Goal: Task Accomplishment & Management: Manage account settings

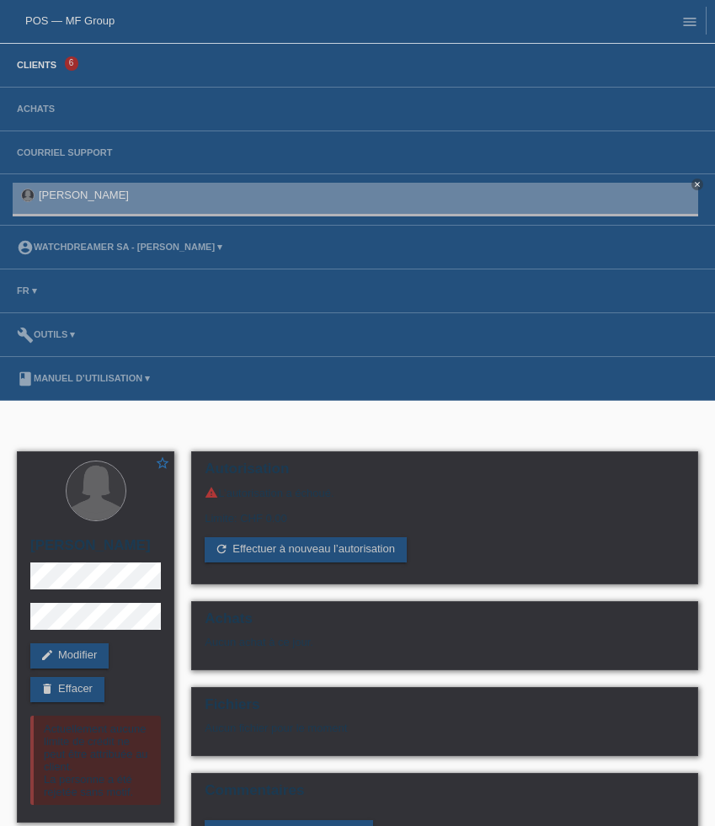
click at [37, 70] on link "Clients" at bounding box center [36, 65] width 56 height 10
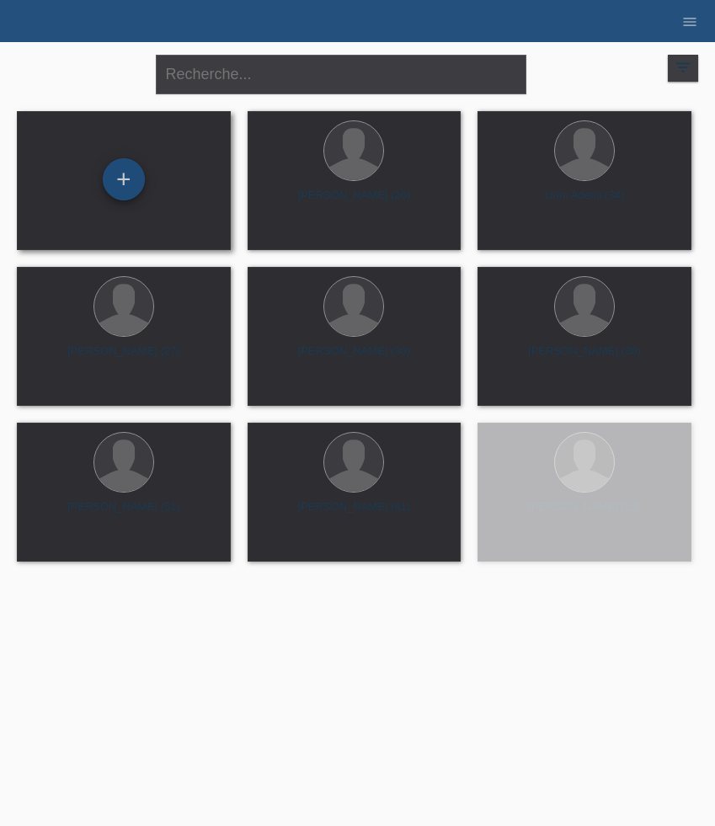
click at [134, 178] on div "+" at bounding box center [124, 179] width 42 height 42
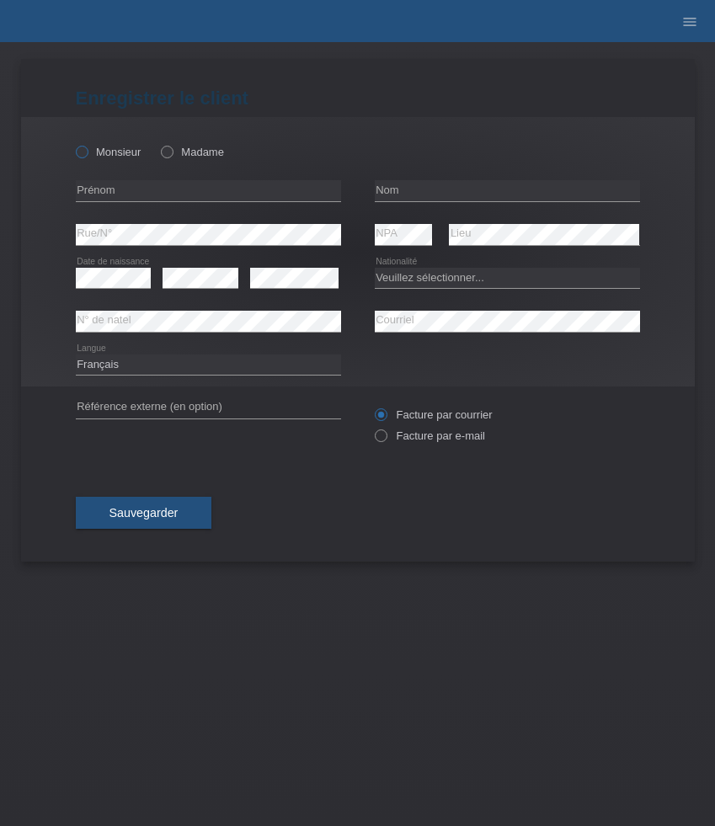
click at [120, 152] on label "Monsieur" at bounding box center [109, 152] width 66 height 13
click at [87, 152] on input "Monsieur" at bounding box center [81, 151] width 11 height 11
radio input "true"
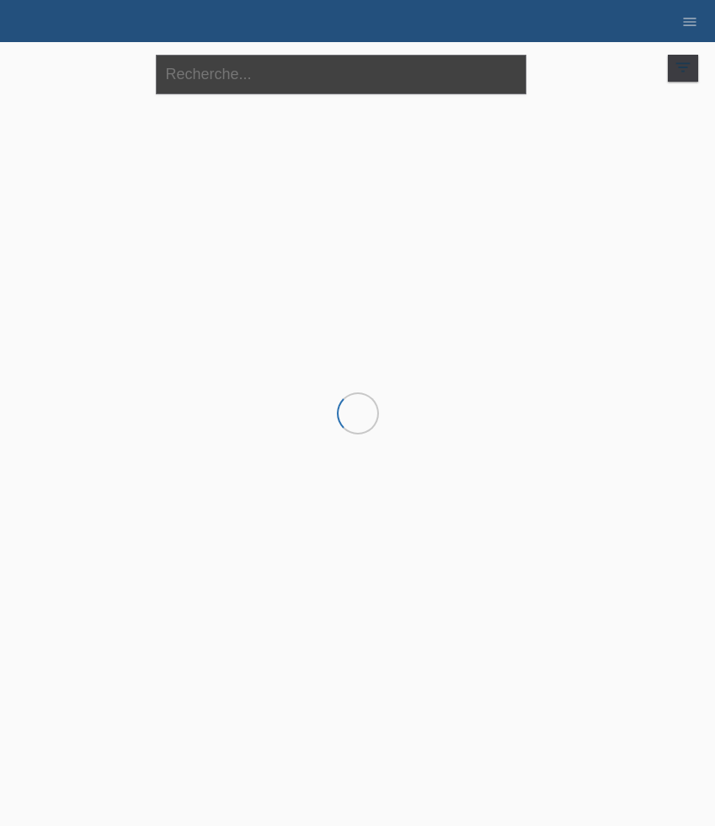
click at [219, 90] on input "text" at bounding box center [341, 75] width 370 height 40
paste input "[PERSON_NAME]"
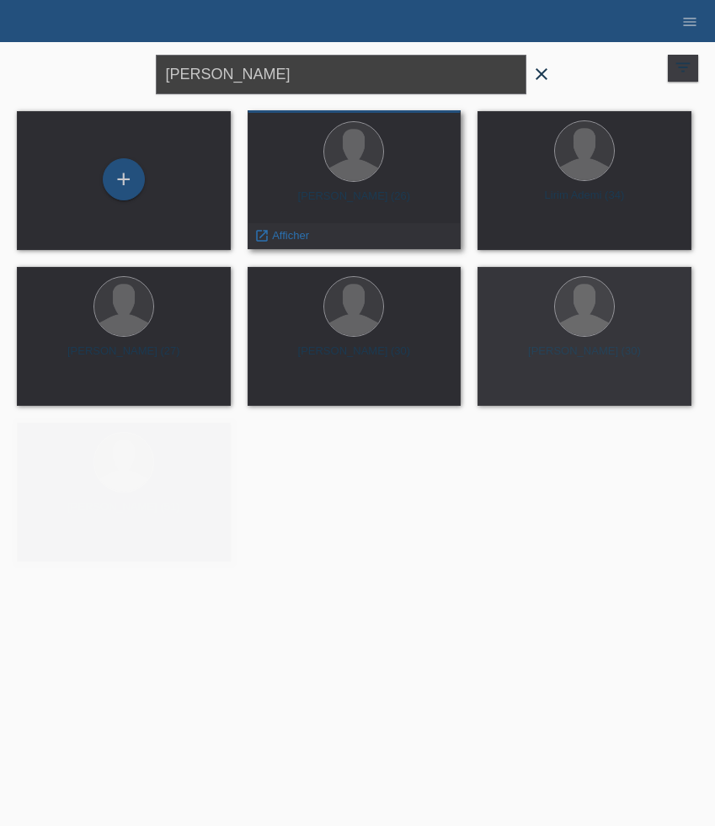
type input "Babic"
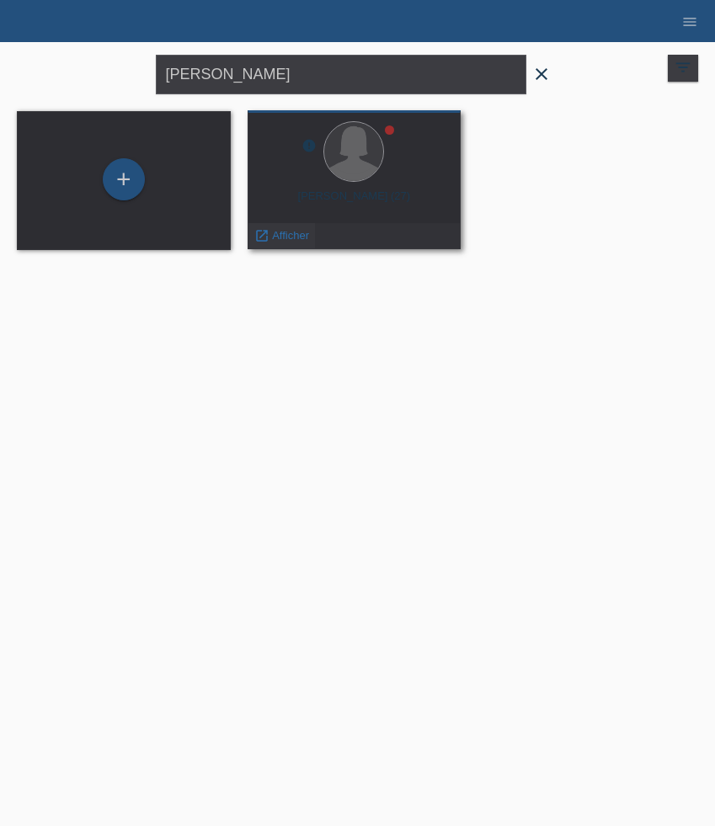
click at [295, 237] on span "Afficher" at bounding box center [290, 235] width 37 height 13
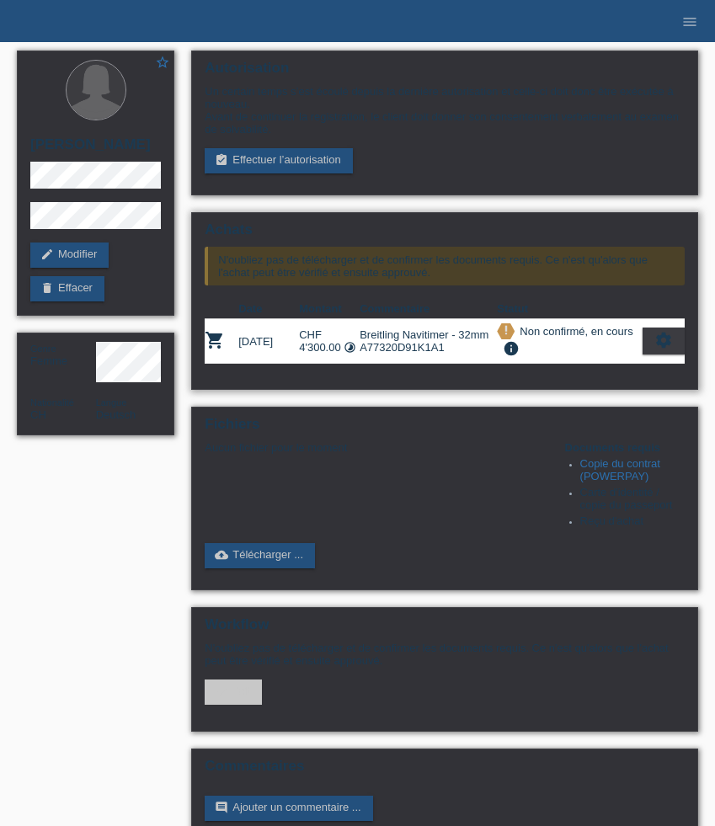
click at [664, 349] on icon "settings" at bounding box center [663, 340] width 19 height 19
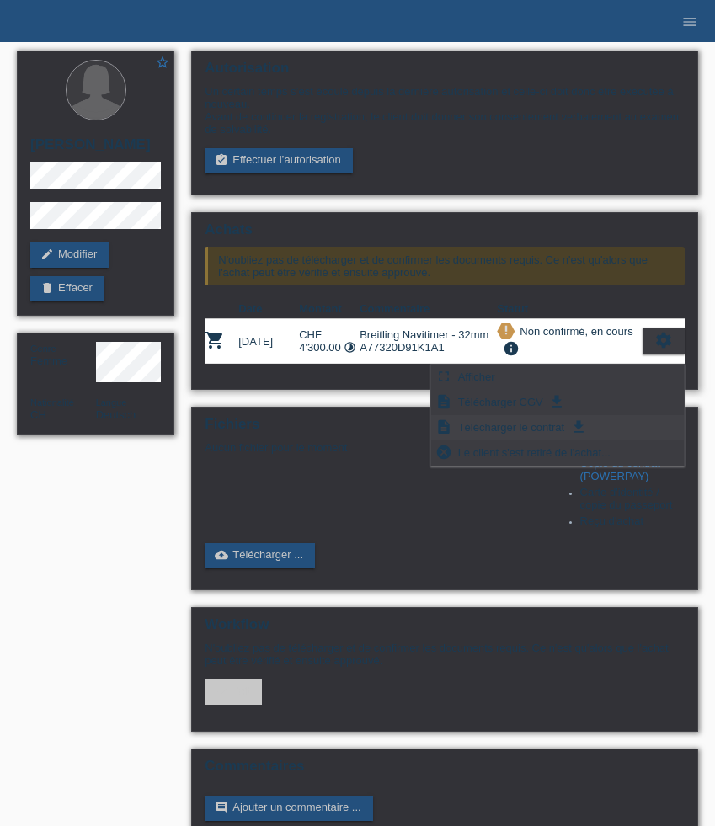
click at [540, 429] on span "Télécharger le contrat" at bounding box center [510, 427] width 111 height 20
